Goal: Task Accomplishment & Management: Use online tool/utility

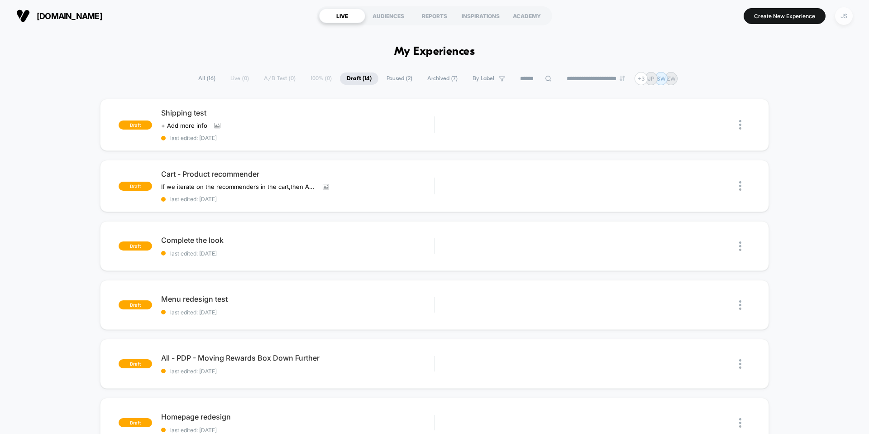
click at [840, 20] on div "JS" at bounding box center [844, 16] width 18 height 18
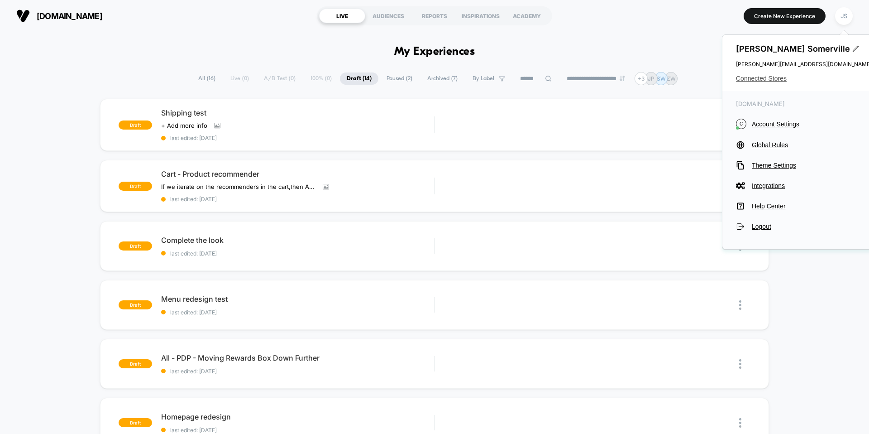
click at [777, 77] on span "Connected Stores" at bounding box center [804, 78] width 136 height 7
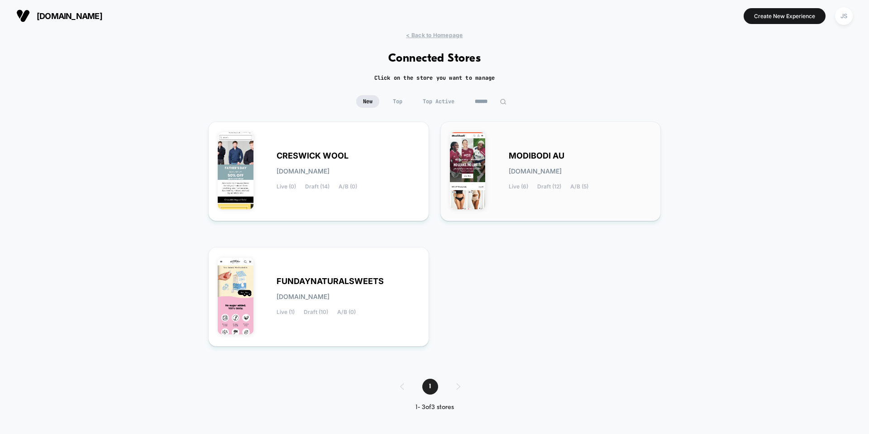
click at [563, 156] on span "MODIBODI AU" at bounding box center [537, 156] width 56 height 6
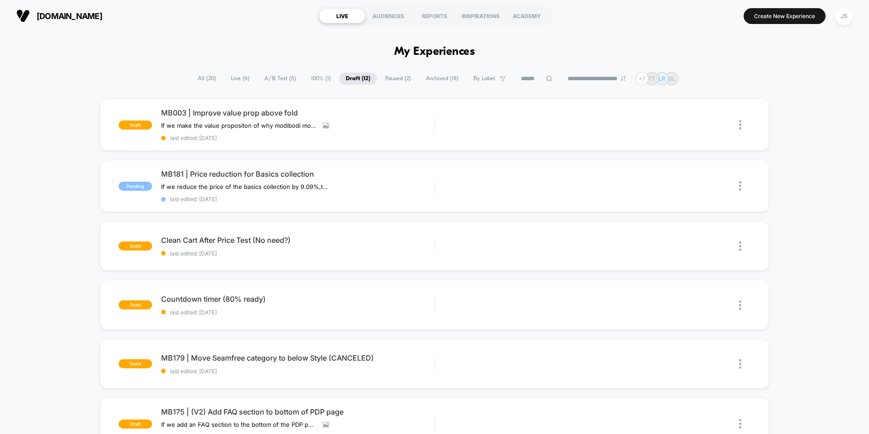
click at [621, 30] on div "[DOMAIN_NAME] LIVE AUDIENCES REPORTS INSPIRATIONS ACADEMY Create New Experience…" at bounding box center [434, 16] width 869 height 32
click at [297, 29] on div "[DOMAIN_NAME] LIVE AUDIENCES REPORTS INSPIRATIONS ACADEMY Create New Experience…" at bounding box center [434, 16] width 869 height 32
drag, startPoint x: 295, startPoint y: 23, endPoint x: 575, endPoint y: 21, distance: 280.3
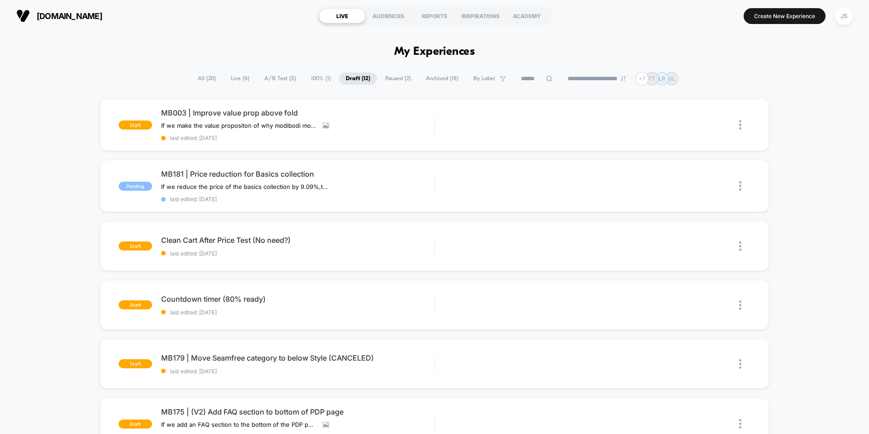
click at [575, 21] on div "[DOMAIN_NAME] LIVE AUDIENCES REPORTS INSPIRATIONS ACADEMY Create New Experience…" at bounding box center [434, 16] width 869 height 32
click at [642, 123] on div "Preview" at bounding box center [644, 125] width 54 height 20
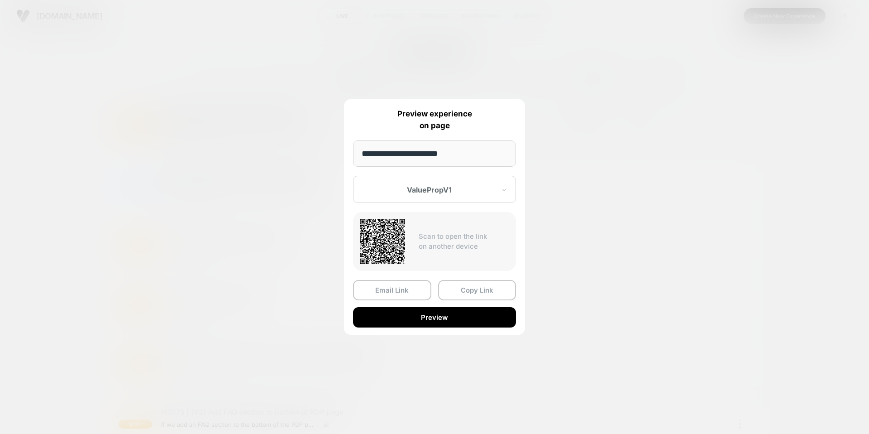
click at [457, 186] on div at bounding box center [429, 189] width 133 height 9
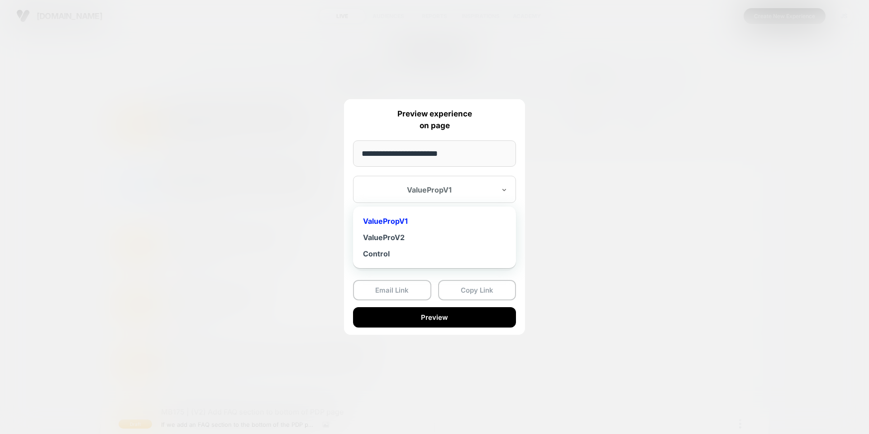
click at [543, 241] on div at bounding box center [434, 217] width 869 height 434
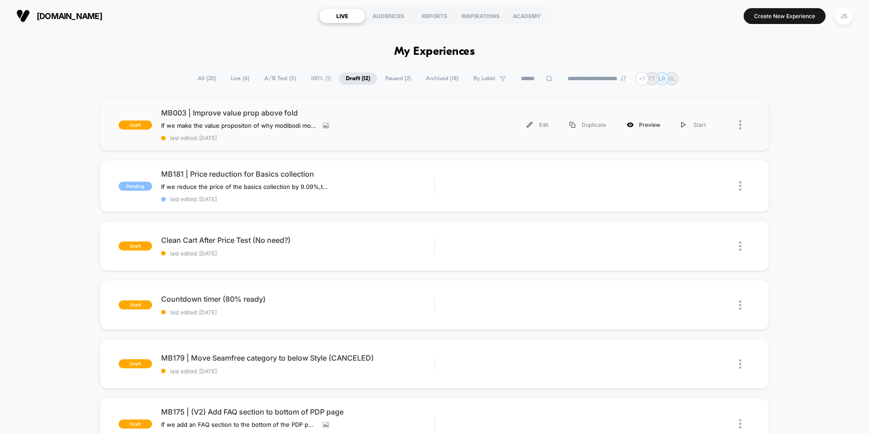
click at [652, 122] on div "Preview" at bounding box center [644, 125] width 54 height 20
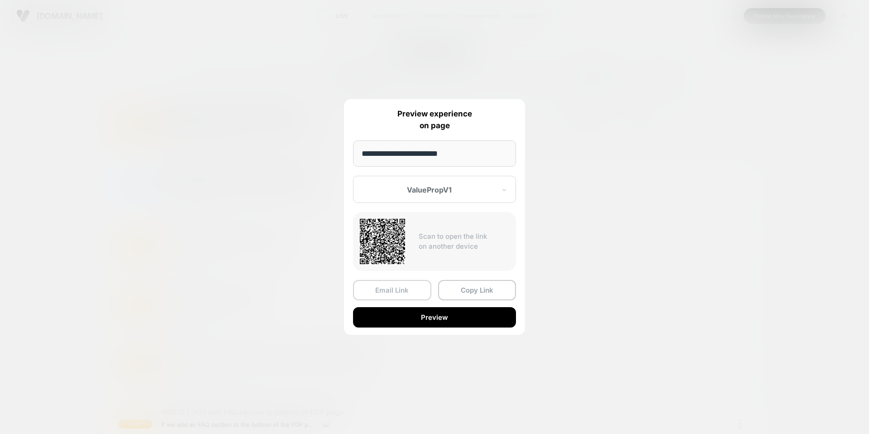
click at [417, 288] on button "Email Link" at bounding box center [392, 290] width 78 height 20
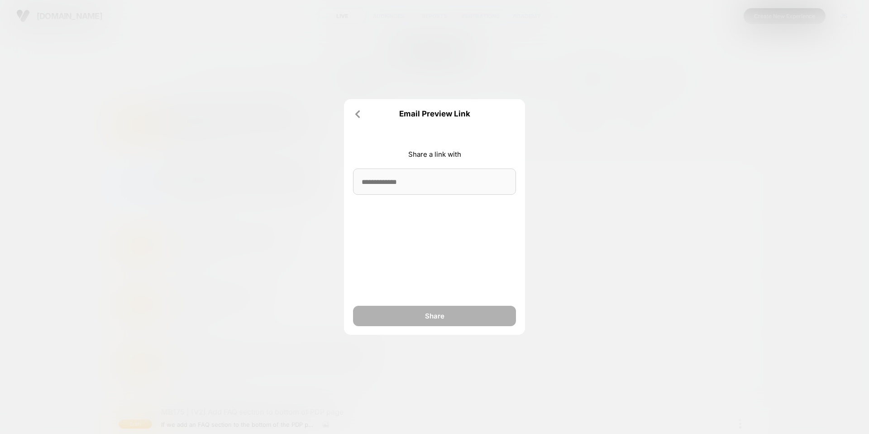
click at [405, 184] on input at bounding box center [434, 181] width 163 height 26
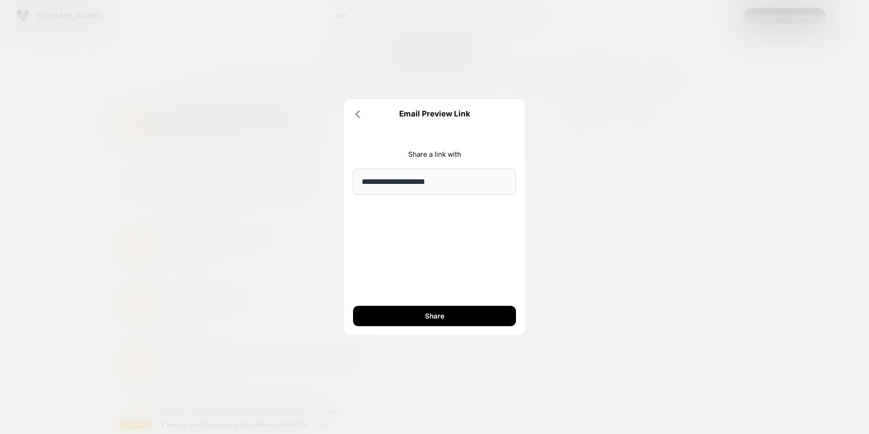
type input "**********"
click at [395, 209] on div "**********" at bounding box center [434, 216] width 181 height 235
click at [405, 318] on button "Share" at bounding box center [434, 316] width 163 height 20
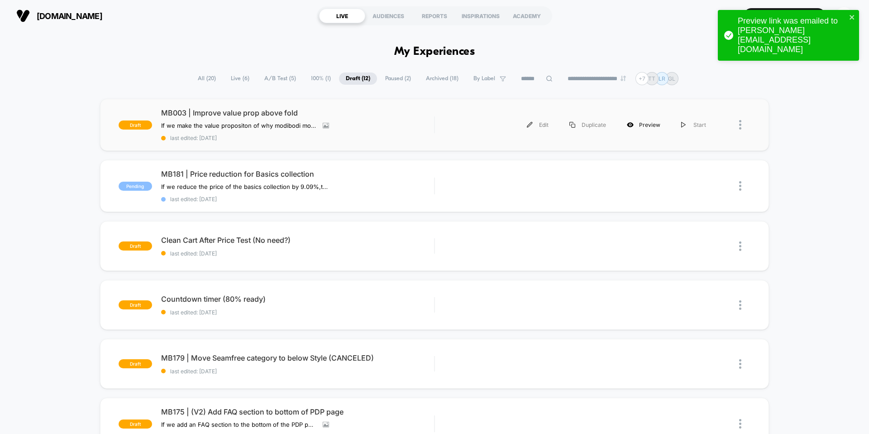
click at [643, 129] on div "Preview" at bounding box center [644, 125] width 54 height 20
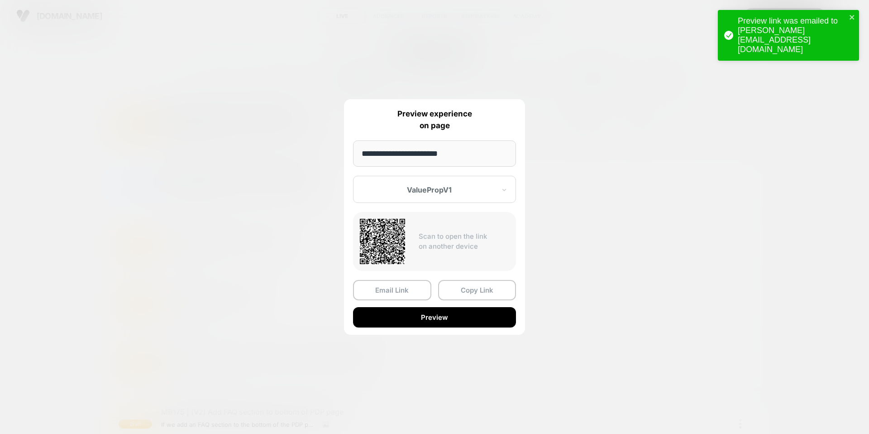
click at [449, 191] on div at bounding box center [429, 189] width 133 height 9
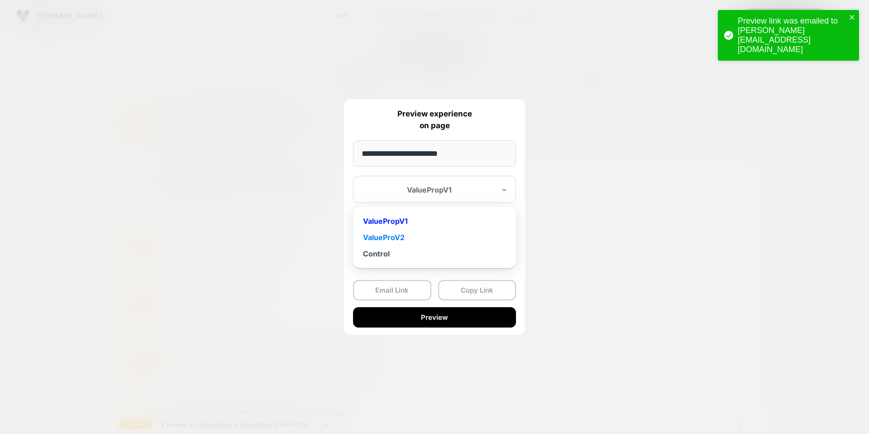
click at [422, 235] on div "ValueProV2" at bounding box center [435, 237] width 154 height 16
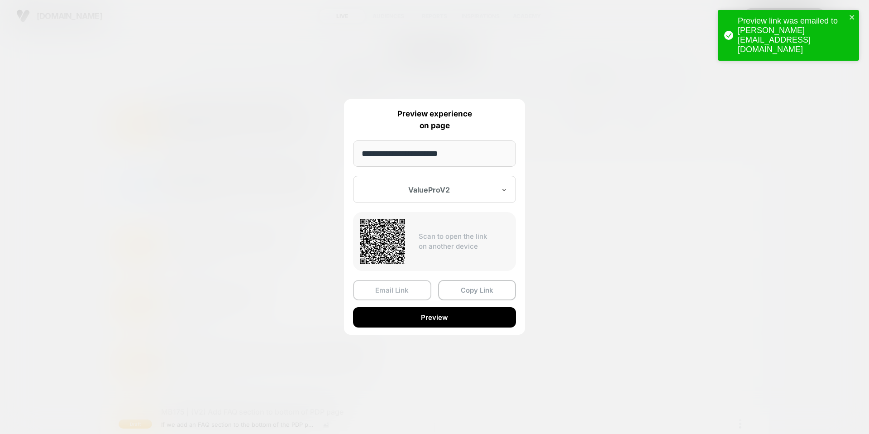
click at [401, 286] on button "Email Link" at bounding box center [392, 290] width 78 height 20
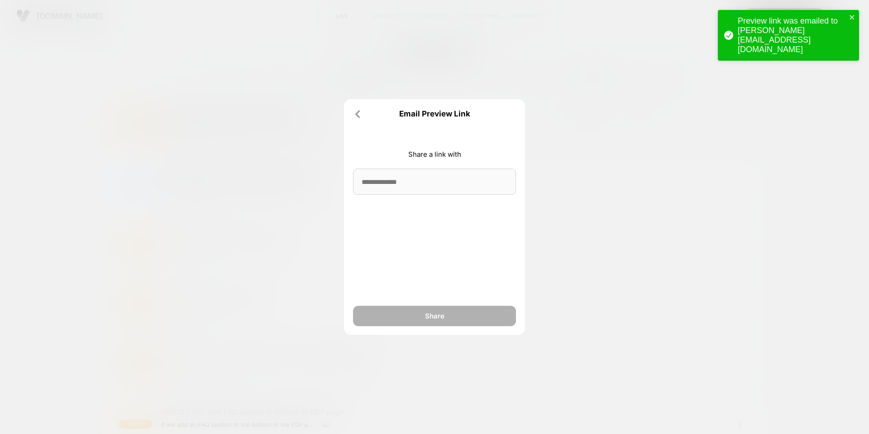
click at [412, 177] on input at bounding box center [434, 181] width 163 height 26
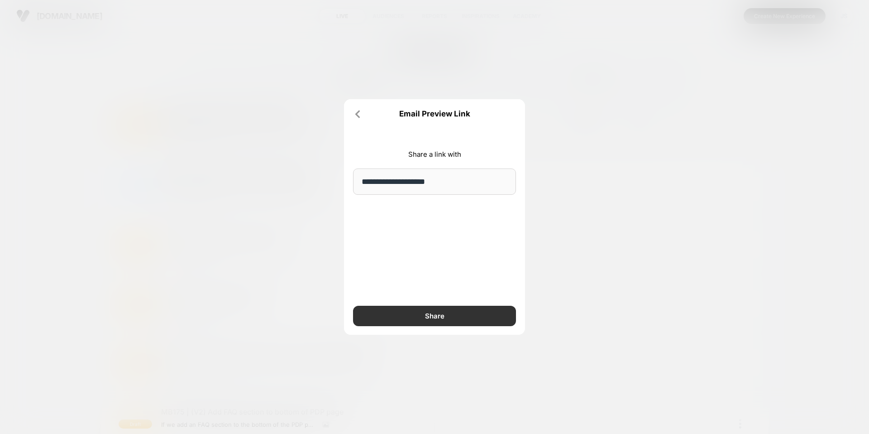
type input "**********"
click at [397, 307] on button "Share" at bounding box center [434, 316] width 163 height 20
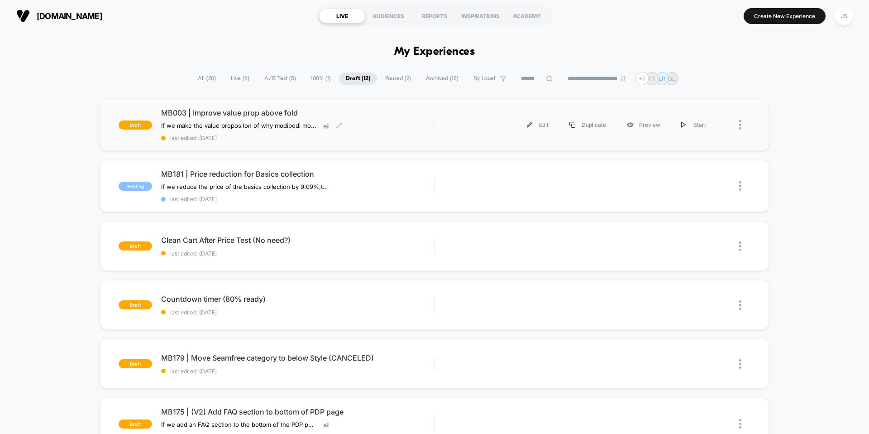
click at [268, 115] on span "MB003 | Improve value prop above fold" at bounding box center [297, 112] width 273 height 9
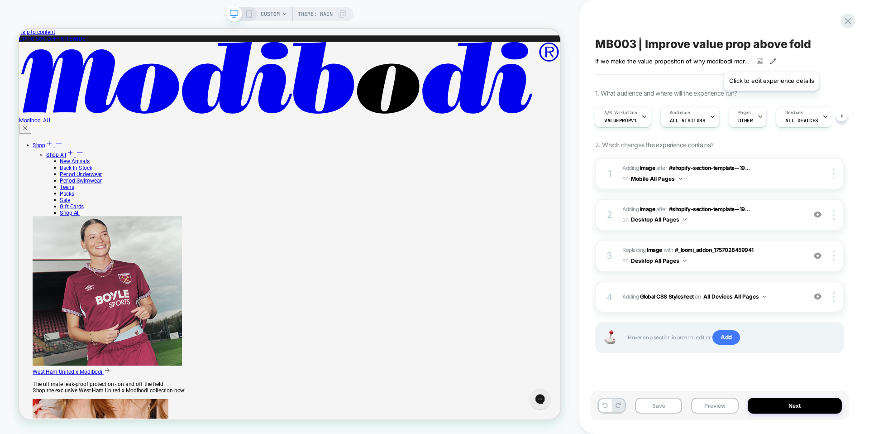
click at [771, 60] on icon at bounding box center [773, 61] width 6 height 6
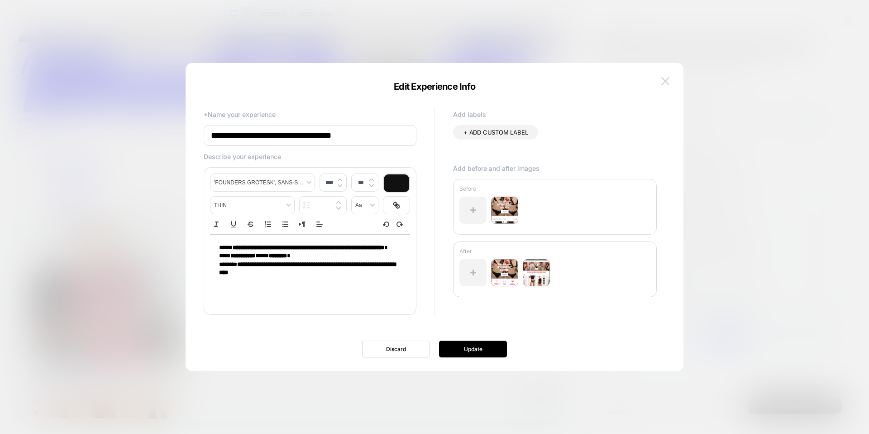
click at [671, 81] on button at bounding box center [666, 81] width 14 height 14
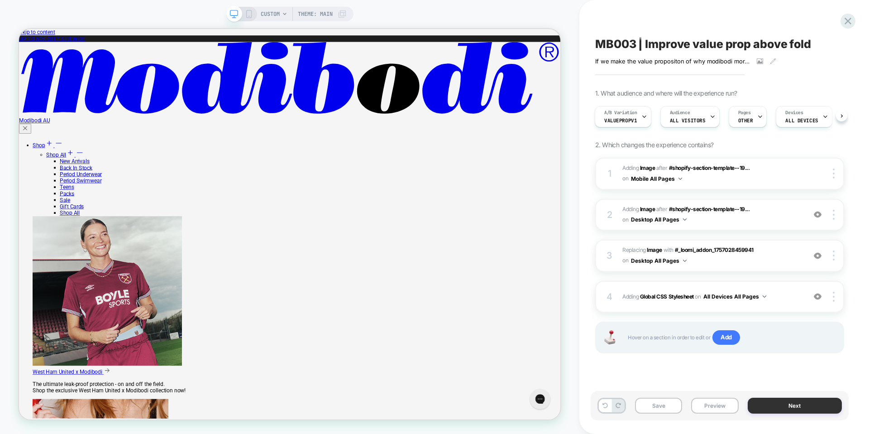
click at [772, 404] on button "Next" at bounding box center [795, 406] width 95 height 16
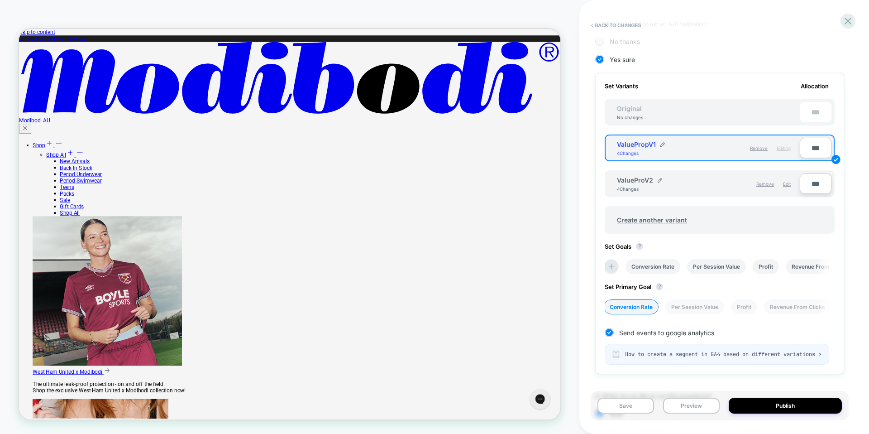
scroll to position [294, 0]
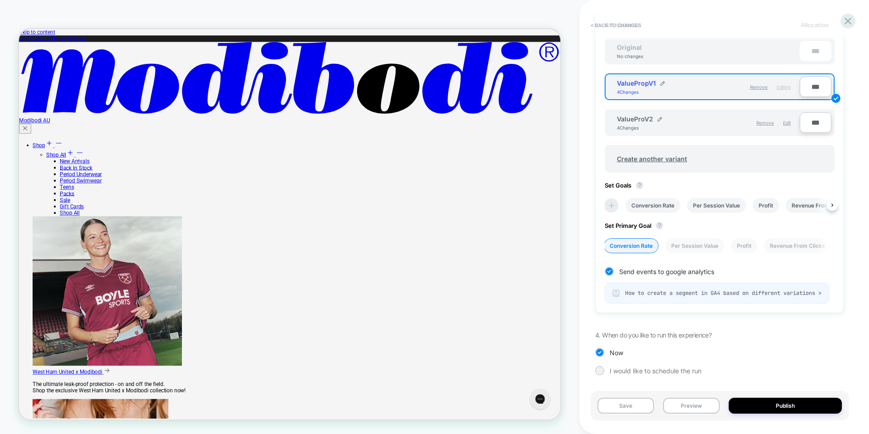
click at [617, 200] on li at bounding box center [611, 205] width 15 height 15
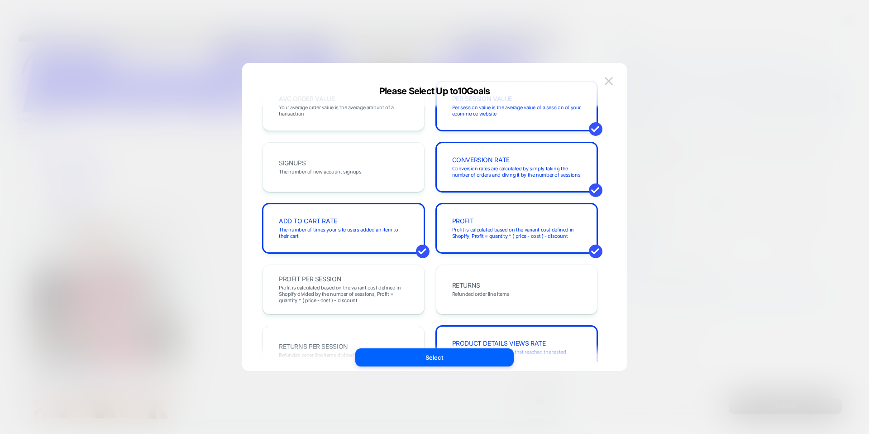
scroll to position [0, 0]
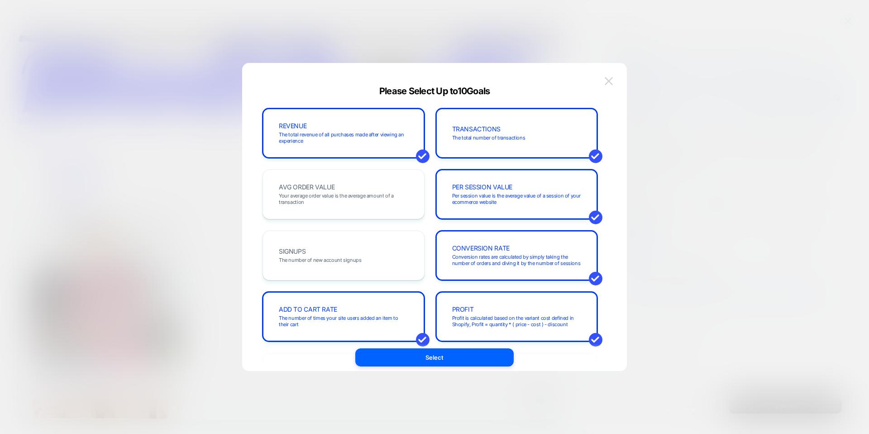
click at [612, 78] on img at bounding box center [609, 81] width 8 height 8
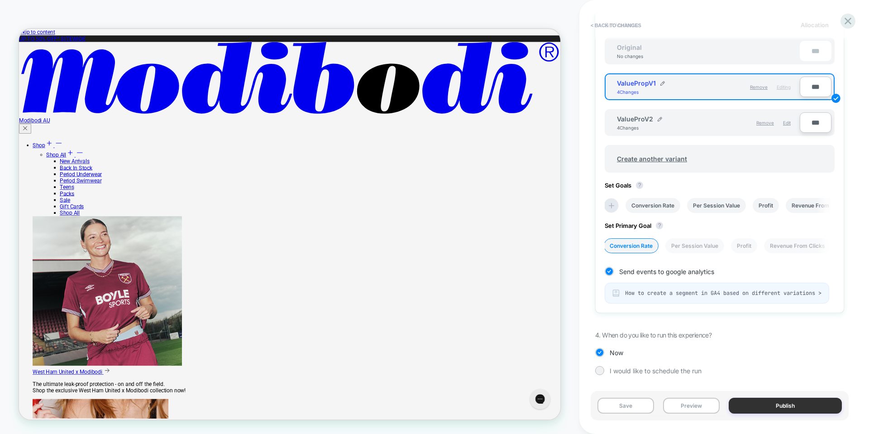
click at [796, 408] on button "Publish" at bounding box center [785, 406] width 113 height 16
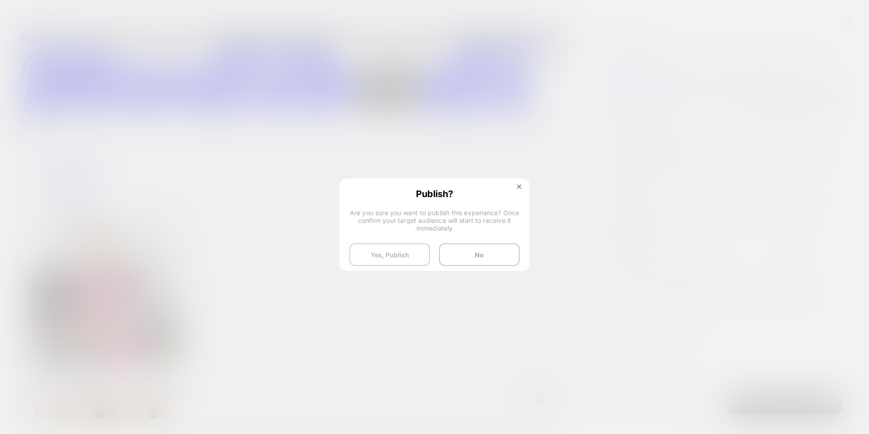
click at [396, 255] on button "Yes, Publish" at bounding box center [390, 254] width 81 height 23
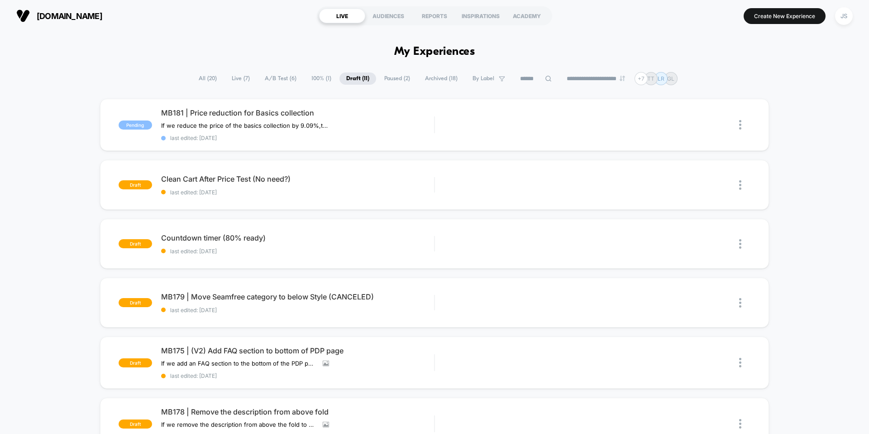
click at [240, 79] on span "Live ( 7 )" at bounding box center [241, 78] width 32 height 12
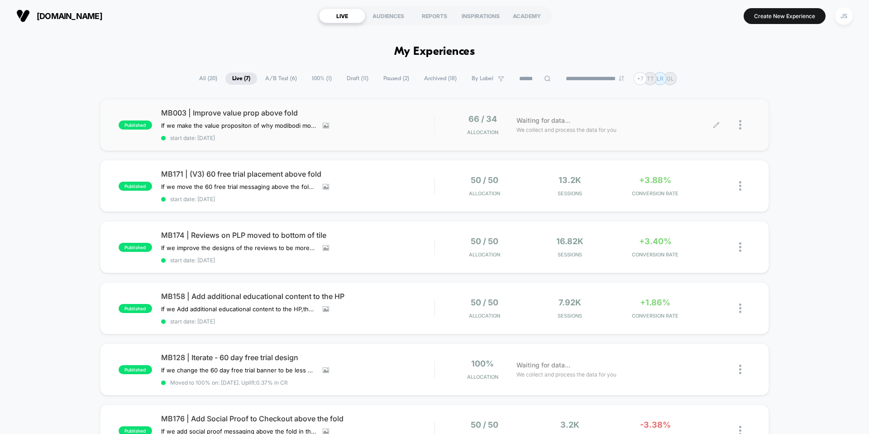
click at [717, 127] on icon at bounding box center [716, 124] width 7 height 7
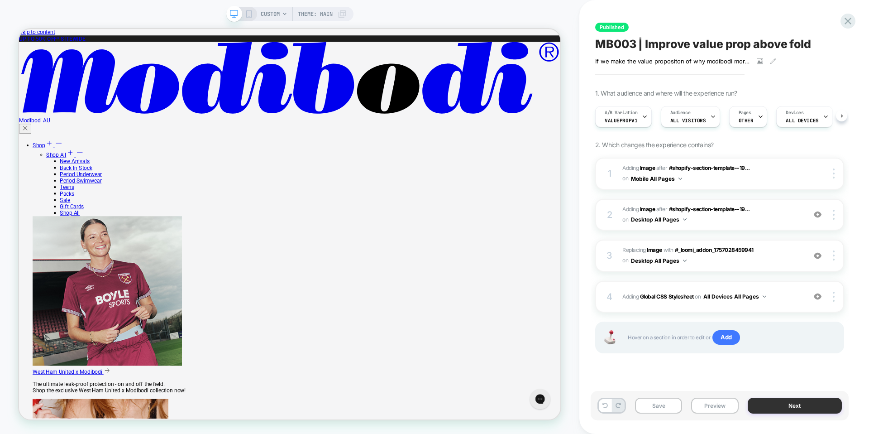
scroll to position [0, 0]
click at [767, 404] on button "Next" at bounding box center [795, 406] width 95 height 16
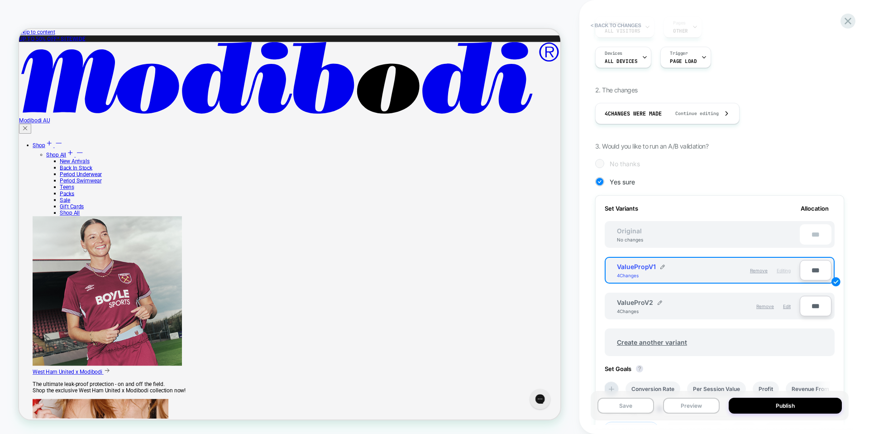
scroll to position [101, 0]
click at [783, 144] on div "1. What audience and where will the experience run? Audience All Visitors Pages…" at bounding box center [719, 288] width 249 height 572
click at [858, 321] on div "< Back to changes Review " MB003 | Improve value prop above fold " before publi…" at bounding box center [725, 217] width 290 height 434
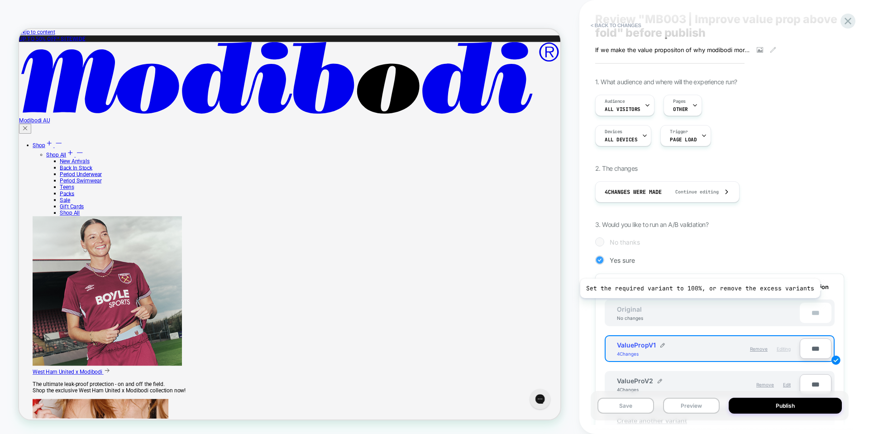
scroll to position [0, 0]
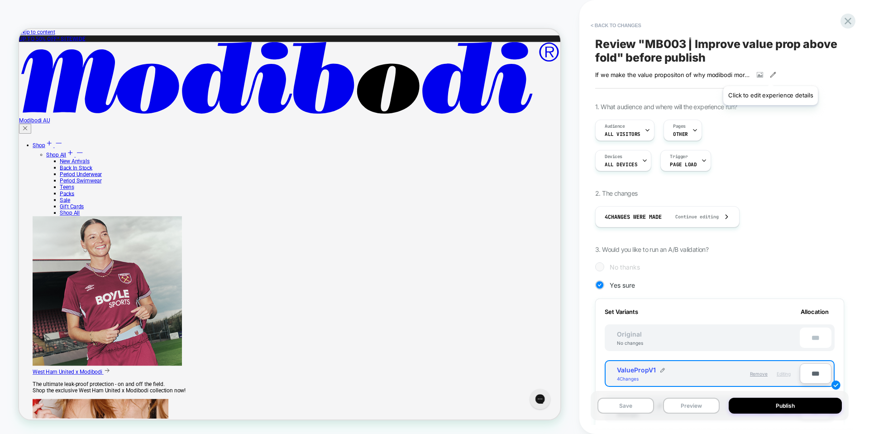
click at [771, 75] on icon at bounding box center [773, 75] width 6 height 6
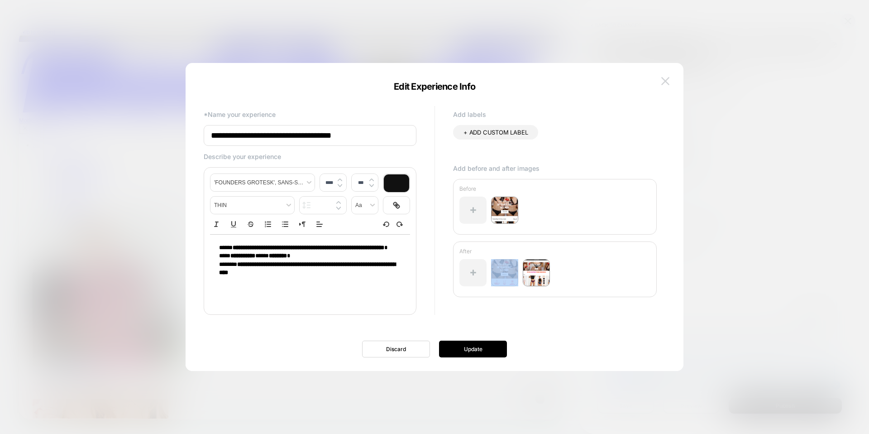
click at [663, 78] on img at bounding box center [665, 81] width 8 height 8
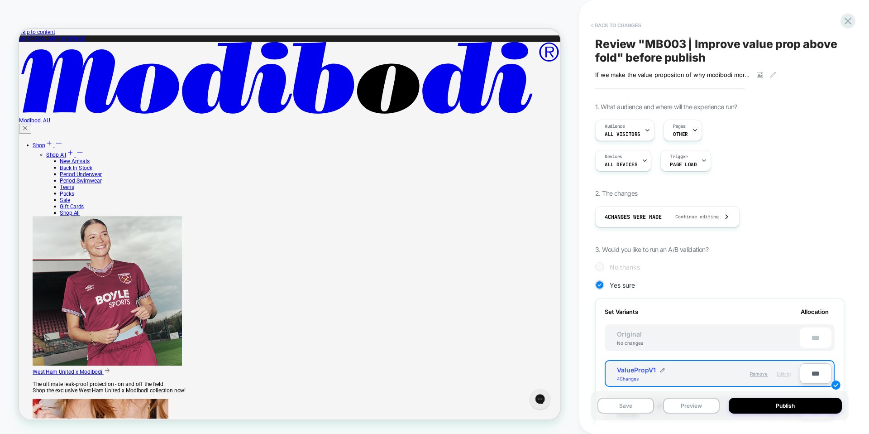
click at [633, 28] on button "< Back to changes" at bounding box center [616, 25] width 60 height 14
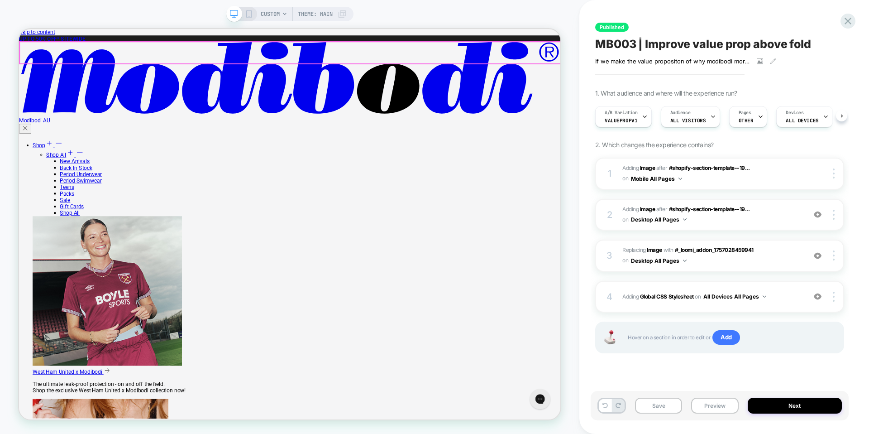
scroll to position [0, 0]
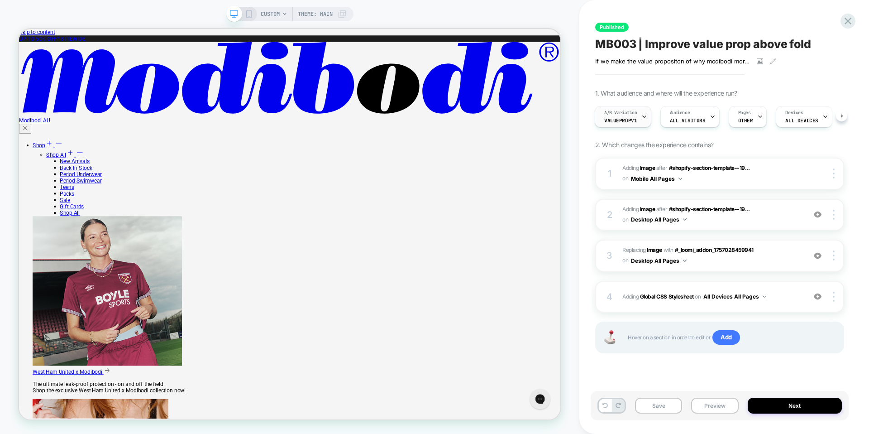
click at [644, 115] on icon at bounding box center [645, 117] width 6 height 6
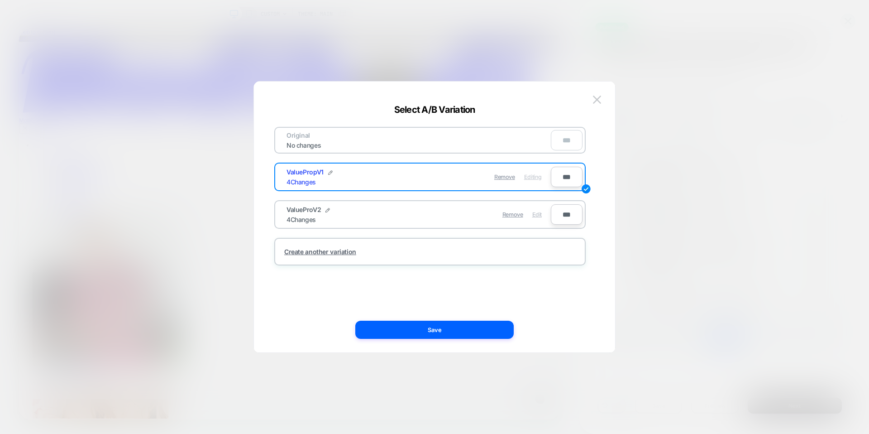
click at [533, 214] on span "Edit" at bounding box center [537, 214] width 10 height 7
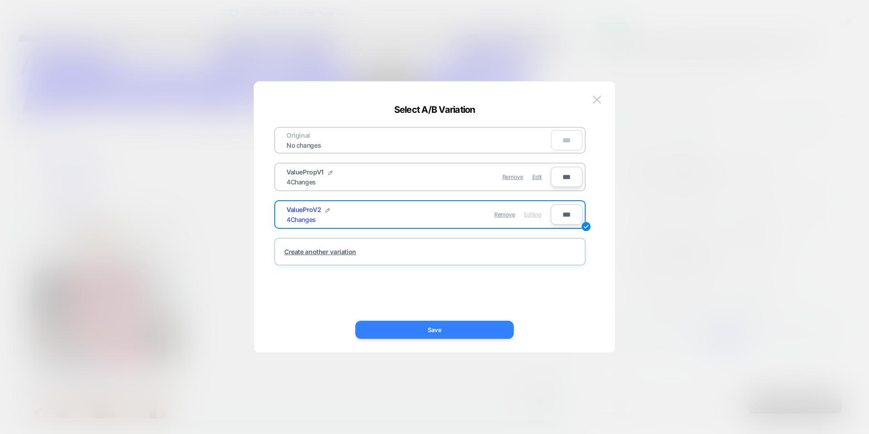
click at [465, 328] on button "Save" at bounding box center [434, 330] width 158 height 18
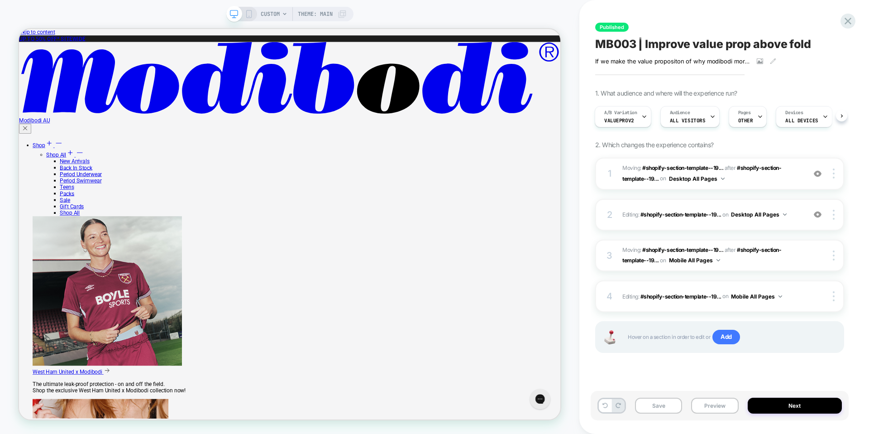
click at [245, 11] on icon at bounding box center [249, 14] width 8 height 8
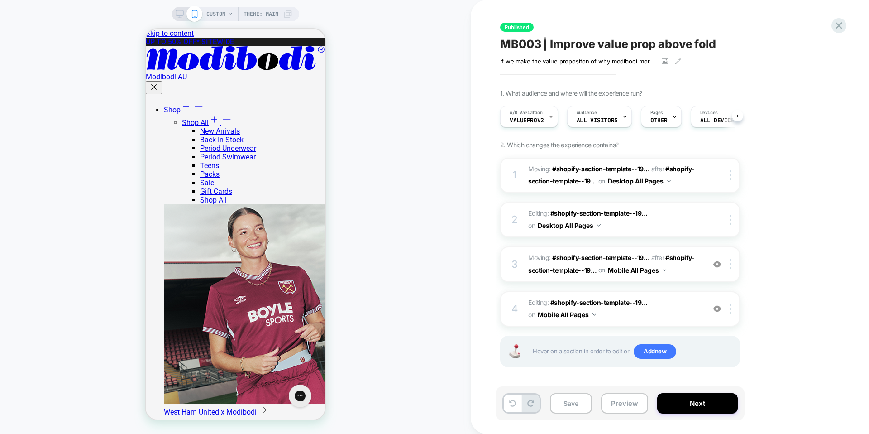
scroll to position [0, 0]
click at [611, 401] on button "Preview" at bounding box center [624, 403] width 47 height 20
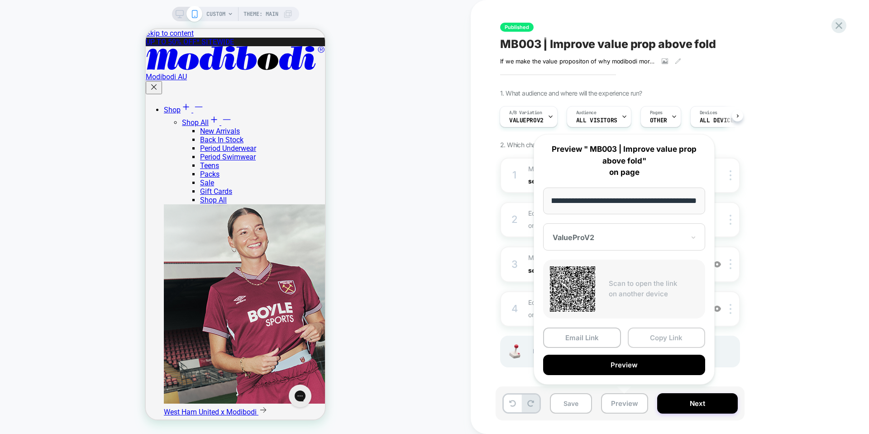
scroll to position [0, 0]
click at [638, 341] on button "Copy Link" at bounding box center [667, 337] width 78 height 20
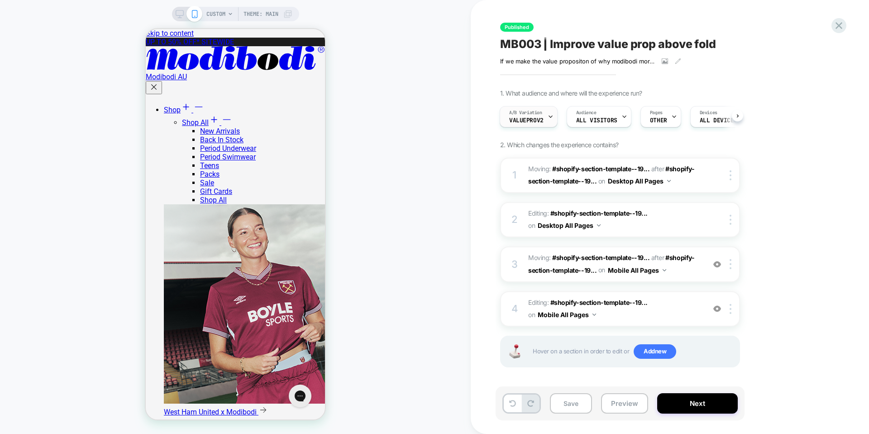
click at [536, 116] on div "A/B Variation ValueProV2" at bounding box center [526, 116] width 53 height 20
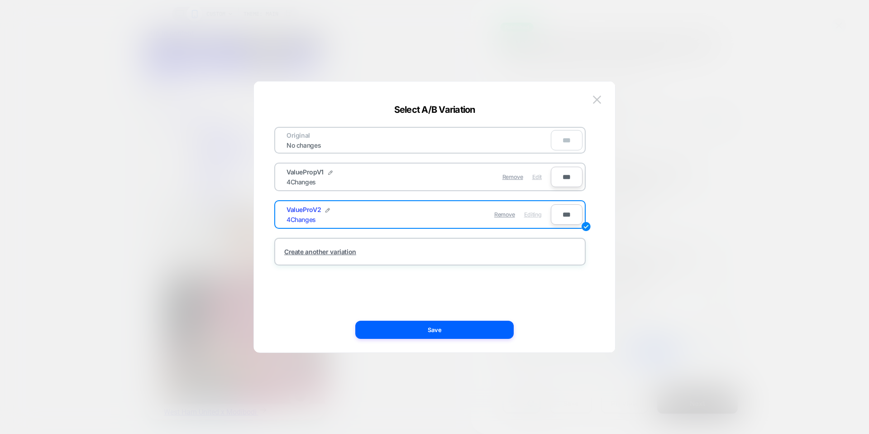
click at [541, 179] on span "Edit" at bounding box center [537, 176] width 10 height 7
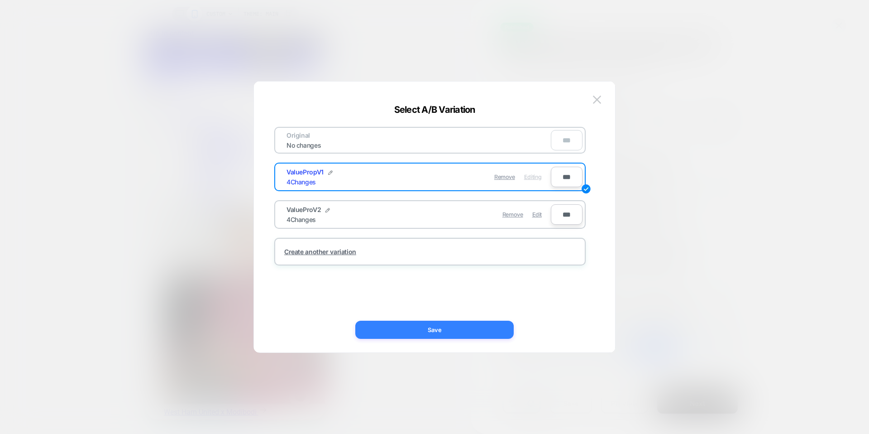
click at [463, 334] on button "Save" at bounding box center [434, 330] width 158 height 18
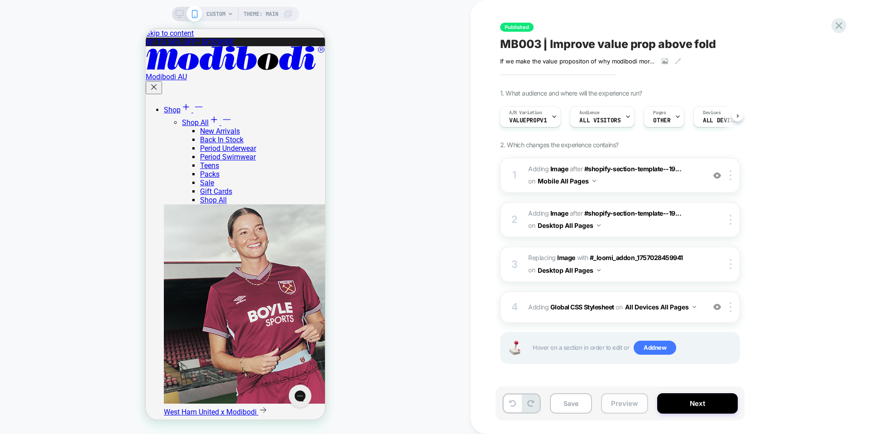
click at [610, 403] on button "Preview" at bounding box center [624, 403] width 47 height 20
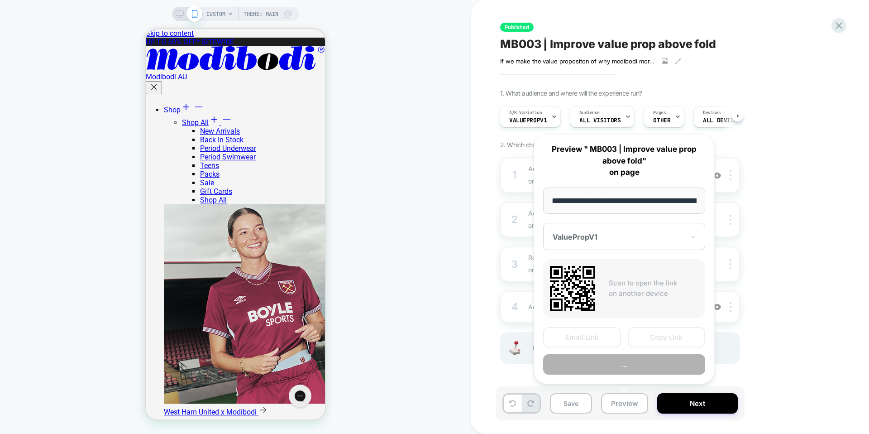
scroll to position [0, 948]
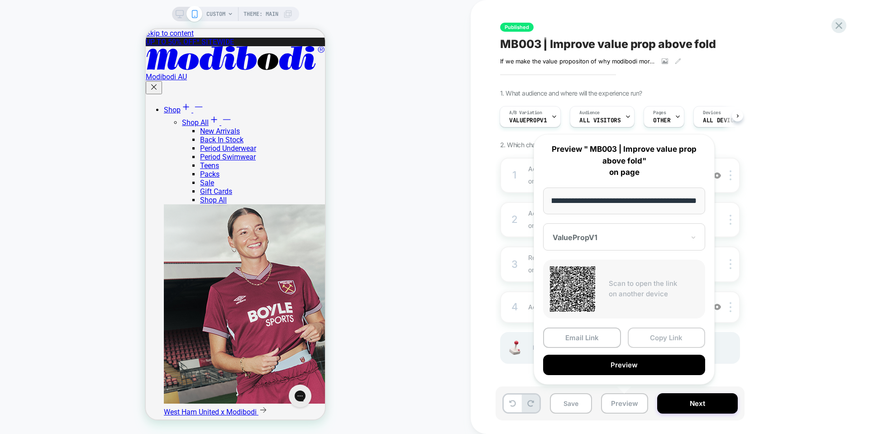
click at [651, 336] on button "Copy Link" at bounding box center [667, 337] width 78 height 20
